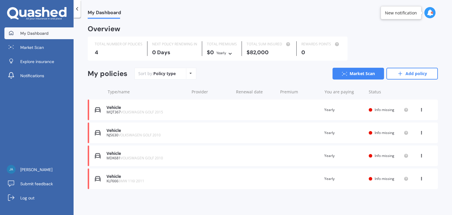
click at [244, 112] on div "Vehicle MQT367 VOLKSWAGEN GOLF 2015 Renewal date Premium You are paying Yearly …" at bounding box center [263, 109] width 350 height 21
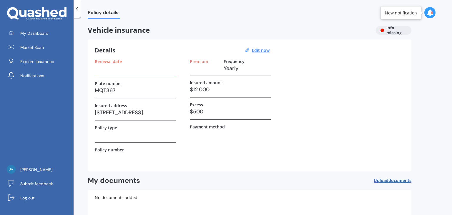
click at [124, 74] on div "Renewal date" at bounding box center [135, 67] width 81 height 17
click at [120, 72] on h3 at bounding box center [135, 68] width 81 height 9
click at [36, 46] on span "Market Scan" at bounding box center [32, 47] width 24 height 6
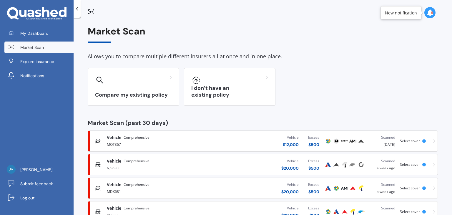
click at [414, 139] on span "Select cover" at bounding box center [410, 140] width 20 height 5
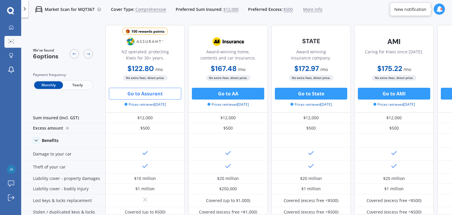
click at [27, 8] on icon at bounding box center [25, 9] width 6 height 6
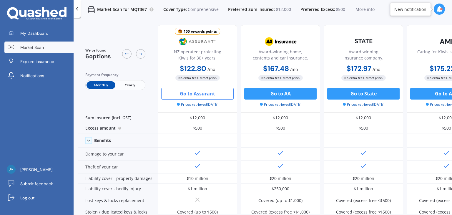
click at [77, 8] on polyline at bounding box center [77, 8] width 1 height 3
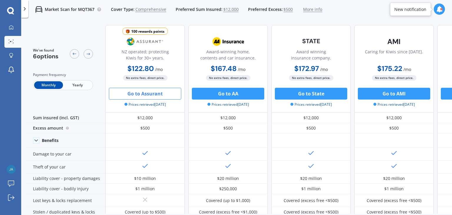
click at [306, 11] on span "More info" at bounding box center [312, 9] width 19 height 6
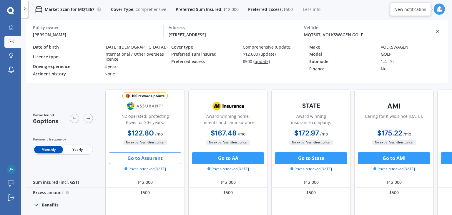
click at [70, 57] on div "Licence type" at bounding box center [66, 56] width 67 height 5
click at [27, 7] on icon at bounding box center [25, 9] width 6 height 6
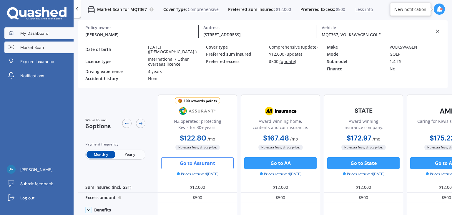
click at [31, 31] on span "My Dashboard" at bounding box center [34, 33] width 28 height 6
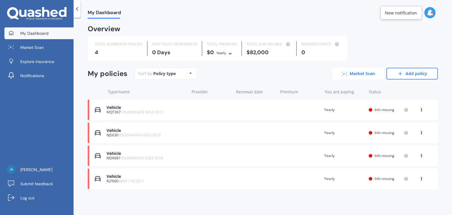
click at [374, 74] on link "Market Scan" at bounding box center [358, 74] width 51 height 12
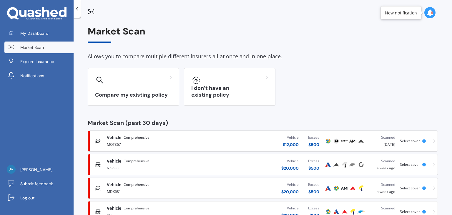
click at [173, 132] on div "Vehicle Comprehensive MQT367 Vehicle $ 12,000 Excess $ 500 Scanned 2 days ago S…" at bounding box center [262, 141] width 345 height 18
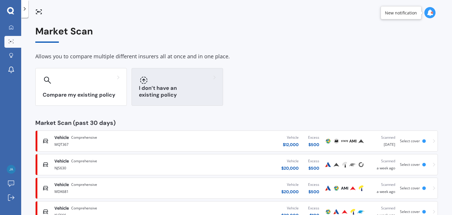
click at [188, 79] on div at bounding box center [177, 79] width 77 height 9
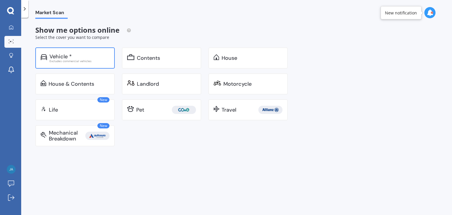
click at [109, 58] on div "Vehicle *" at bounding box center [79, 57] width 60 height 6
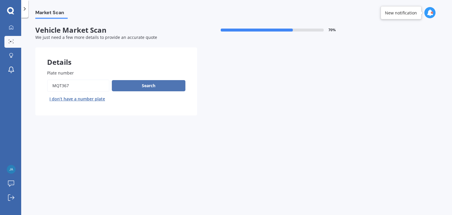
click at [156, 88] on button "Search" at bounding box center [149, 85] width 74 height 11
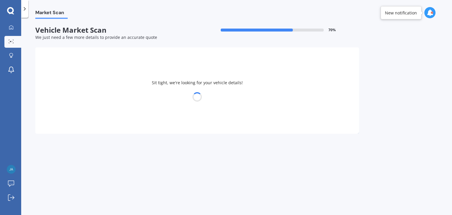
select select "VOLKSWAGEN"
select select "GOLF"
select select "20"
select select "01"
select select "2004"
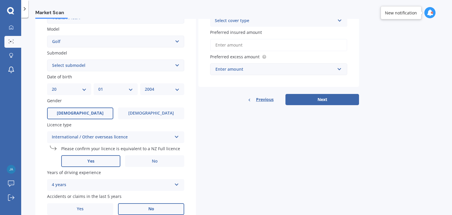
scroll to position [125, 0]
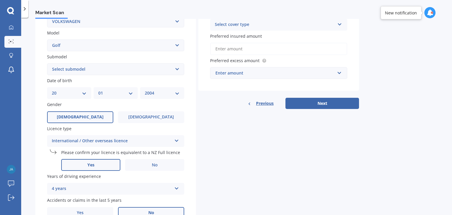
click at [142, 67] on select "Select submodel (All other) 1.4 GT TSI 1.4 TSI 1.6 1.6 FSI 1.6 TSI 1.8 1.9 TDI …" at bounding box center [115, 69] width 137 height 12
click at [47, 63] on select "Select submodel (All other) 1.4 GT TSI 1.4 TSI 1.6 1.6 FSI 1.6 TSI 1.8 1.9 TDI …" at bounding box center [115, 69] width 137 height 12
click at [118, 97] on div "MM 01 02 03 04 05 06 07 08 09 10 11 12" at bounding box center [116, 93] width 44 height 12
click at [108, 71] on select "Select submodel (All other) 1.4 GT TSI 1.4 TSI 1.6 1.6 FSI 1.6 TSI 1.8 1.9 TDI …" at bounding box center [115, 69] width 137 height 12
select select "1.4 TSI"
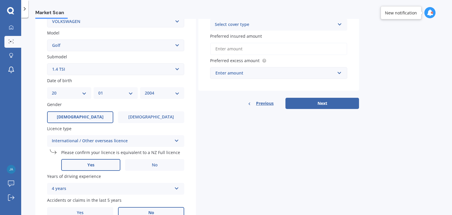
click at [47, 63] on select "Select submodel (All other) 1.4 GT TSI 1.4 TSI 1.6 1.6 FSI 1.6 TSI 1.8 1.9 TDI …" at bounding box center [115, 69] width 137 height 12
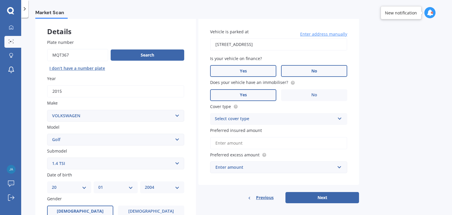
scroll to position [31, 0]
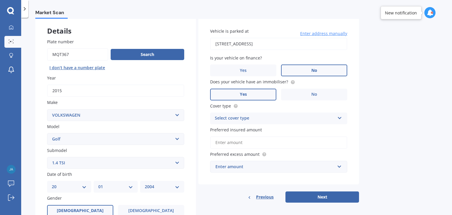
click at [267, 115] on div "Select cover type" at bounding box center [275, 118] width 120 height 7
click at [259, 126] on div "Comprehensive" at bounding box center [278, 129] width 137 height 11
click at [255, 137] on input "Preferred insured amount" at bounding box center [278, 142] width 137 height 12
type input "$12,000"
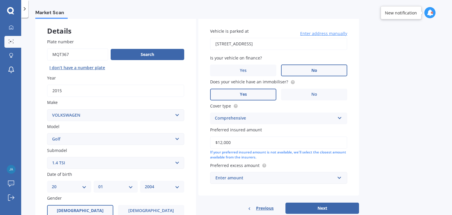
scroll to position [38, 0]
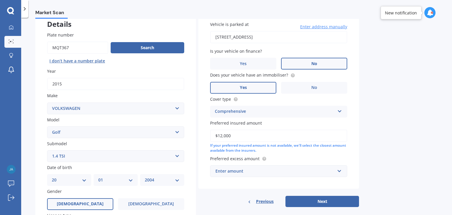
click at [265, 168] on div "Enter amount" at bounding box center [274, 171] width 119 height 6
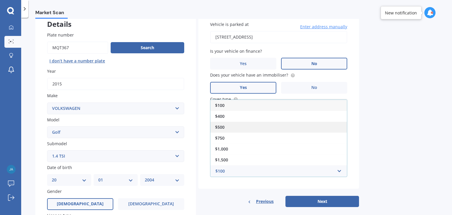
click at [252, 122] on div "$500" at bounding box center [278, 127] width 137 height 11
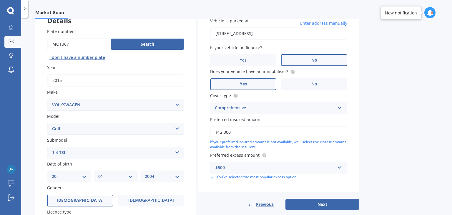
scroll to position [42, 0]
click at [298, 196] on div "Vehicle is parked at 3/12 Camp Road, Mount Wellington, Auckland 1062 Enter addr…" at bounding box center [278, 108] width 161 height 204
click at [298, 198] on button "Next" at bounding box center [322, 203] width 74 height 11
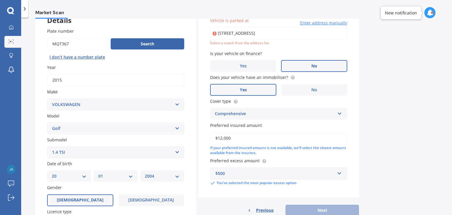
scroll to position [40, 0]
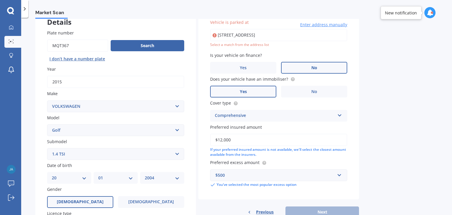
type input "[STREET_ADDRESS]"
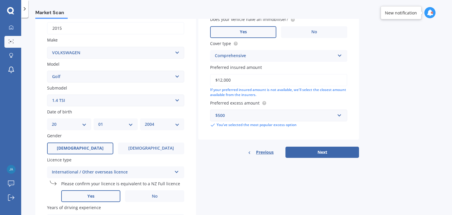
scroll to position [103, 0]
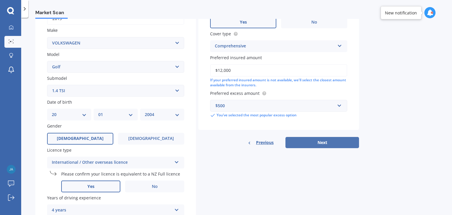
click at [315, 137] on button "Next" at bounding box center [322, 142] width 74 height 11
select select "20"
select select "01"
select select "2004"
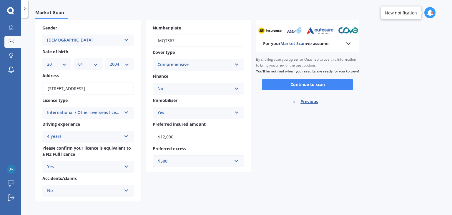
scroll to position [0, 0]
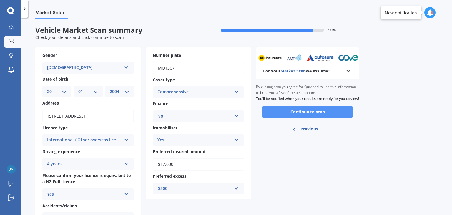
click at [313, 117] on button "Continue to scan" at bounding box center [307, 111] width 91 height 11
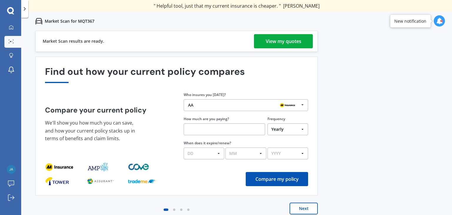
click at [282, 46] on div "View my quotes" at bounding box center [284, 41] width 36 height 14
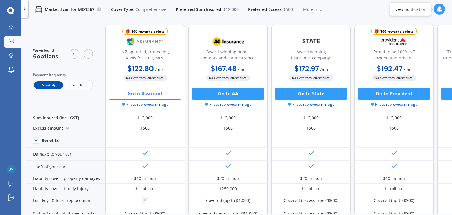
click at [169, 91] on button "Go to Assurant" at bounding box center [145, 94] width 72 height 12
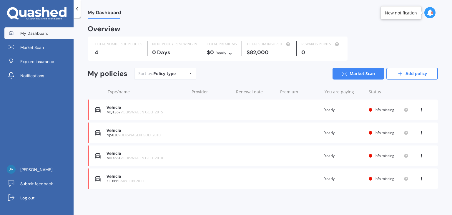
click at [174, 98] on div "Type/name Provider Renewal date Premium You are paying Status" at bounding box center [263, 91] width 350 height 15
click at [174, 119] on div "Vehicle MQT367 VOLKSWAGEN GOLF 2015 Renewal date Premium You are paying Yearly …" at bounding box center [263, 109] width 350 height 21
click at [27, 50] on link "Market Scan" at bounding box center [38, 47] width 69 height 12
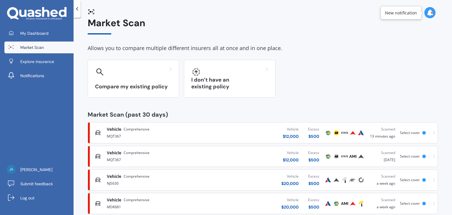
scroll to position [11, 0]
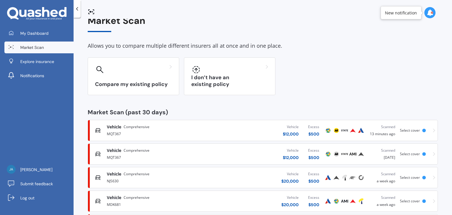
click at [419, 131] on div "Select cover" at bounding box center [411, 130] width 22 height 4
